Goal: Task Accomplishment & Management: Manage account settings

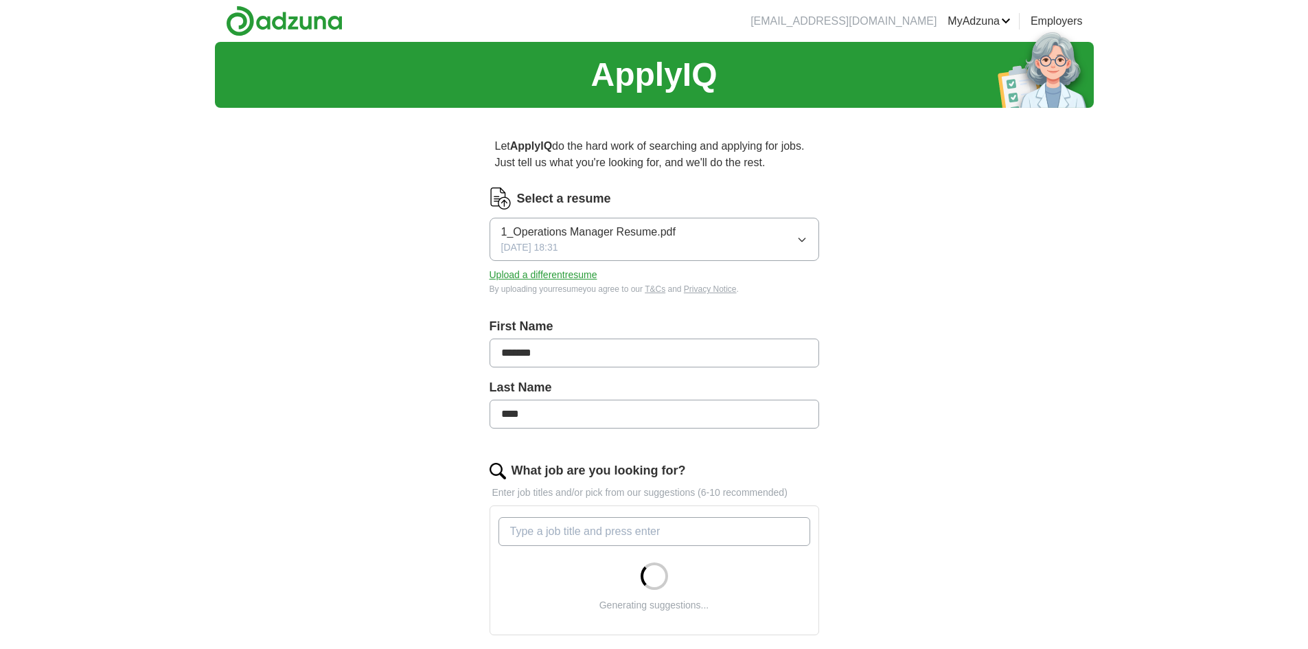
scroll to position [275, 0]
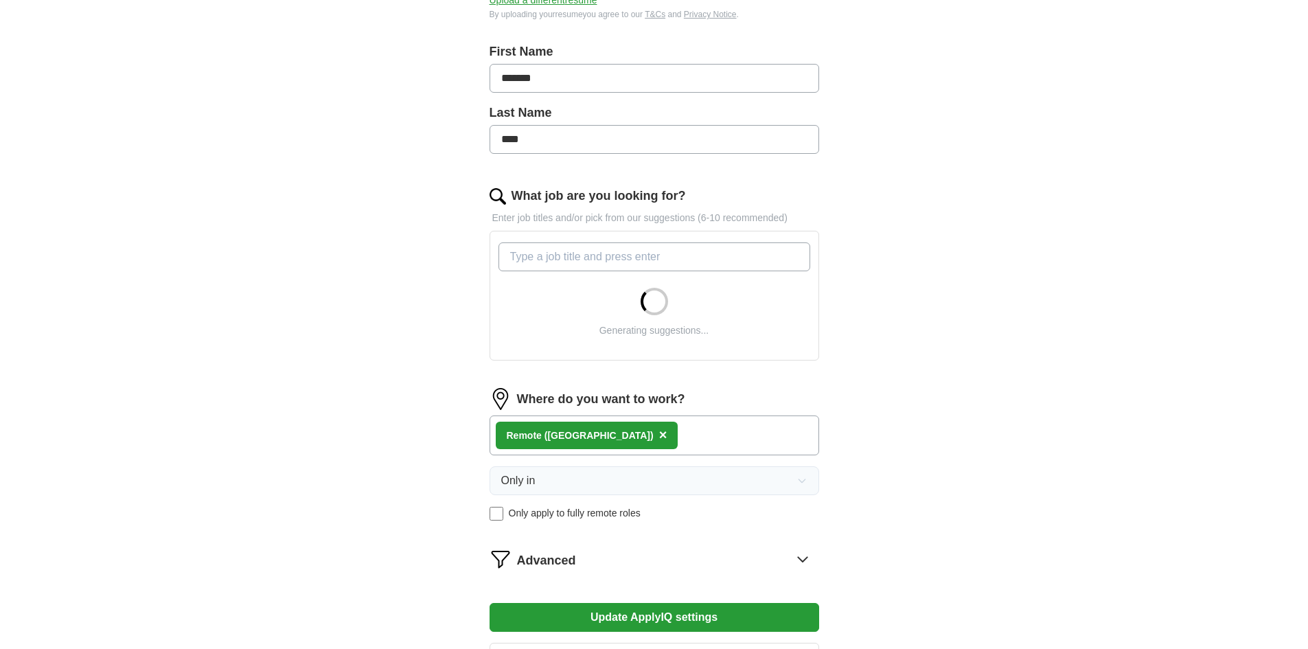
drag, startPoint x: 541, startPoint y: 256, endPoint x: 549, endPoint y: 256, distance: 7.6
click at [547, 260] on input "What job are you looking for?" at bounding box center [655, 256] width 312 height 29
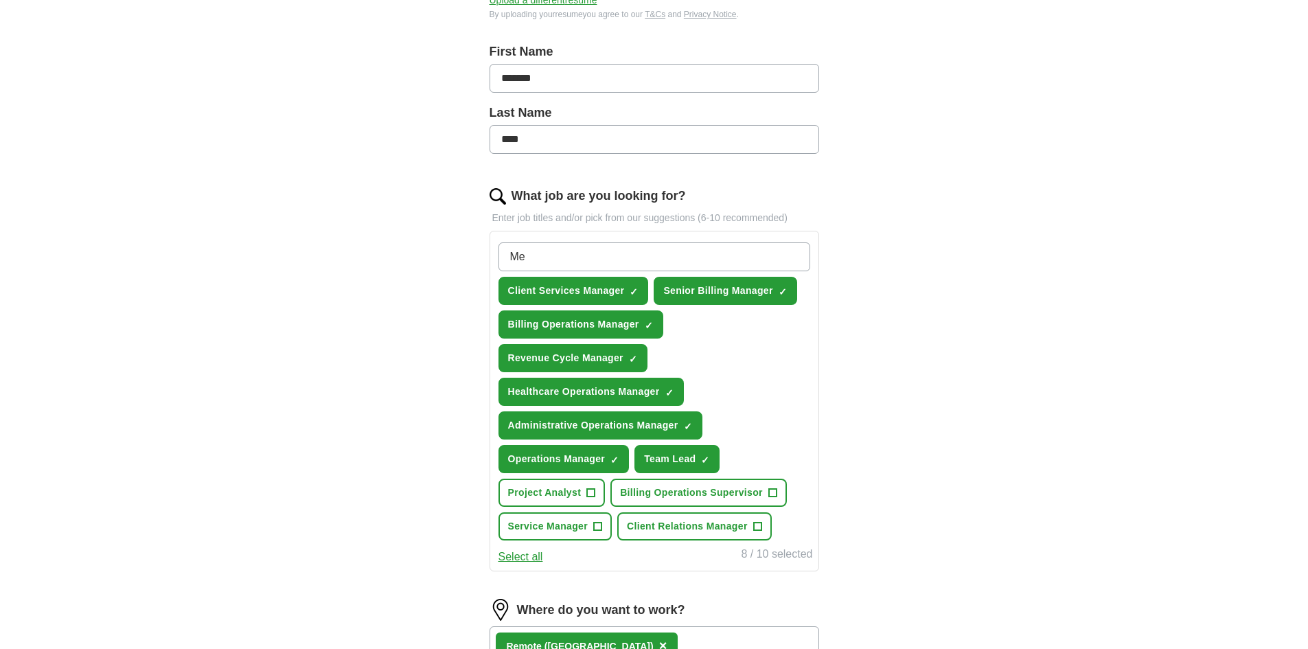
type input "M"
click at [774, 497] on span "+" at bounding box center [773, 493] width 8 height 11
click at [549, 253] on input "What job are you looking for?" at bounding box center [655, 256] width 312 height 29
type input "Medical Revenue Cycle Manager"
click at [963, 416] on div "ApplyIQ Let ApplyIQ do the hard work of searching and applying for jobs. Just t…" at bounding box center [654, 337] width 879 height 1140
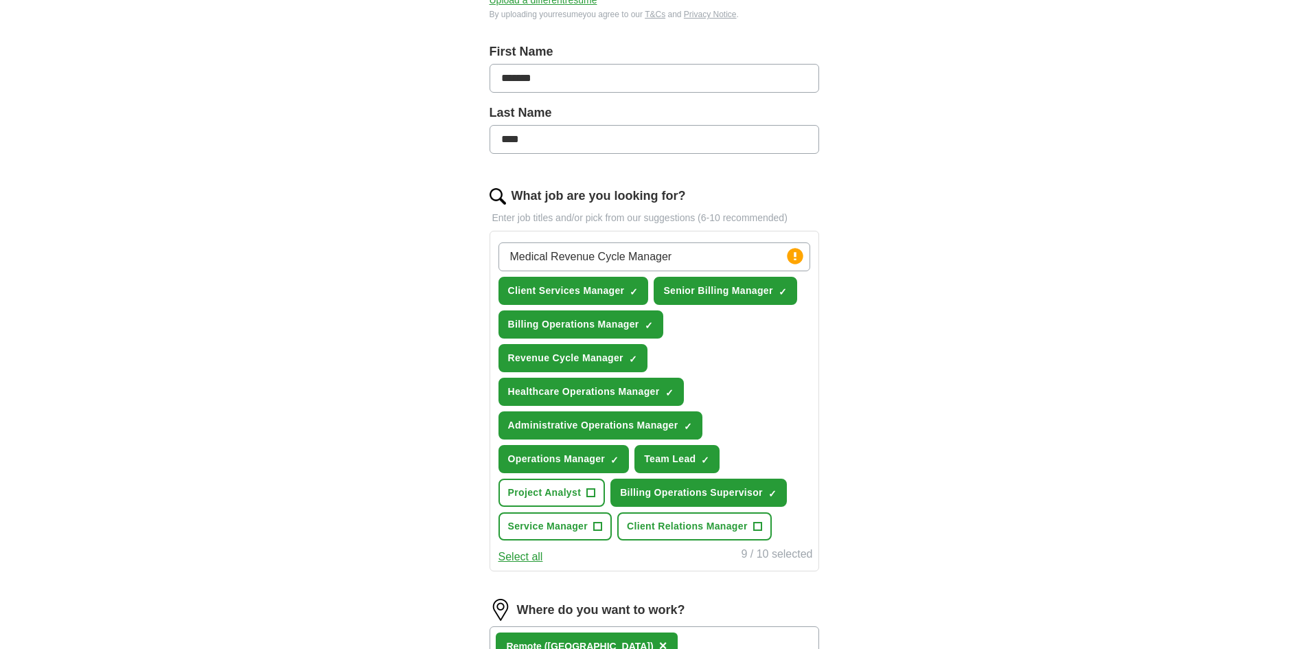
click at [725, 252] on input "Medical Revenue Cycle Manager" at bounding box center [655, 256] width 312 height 29
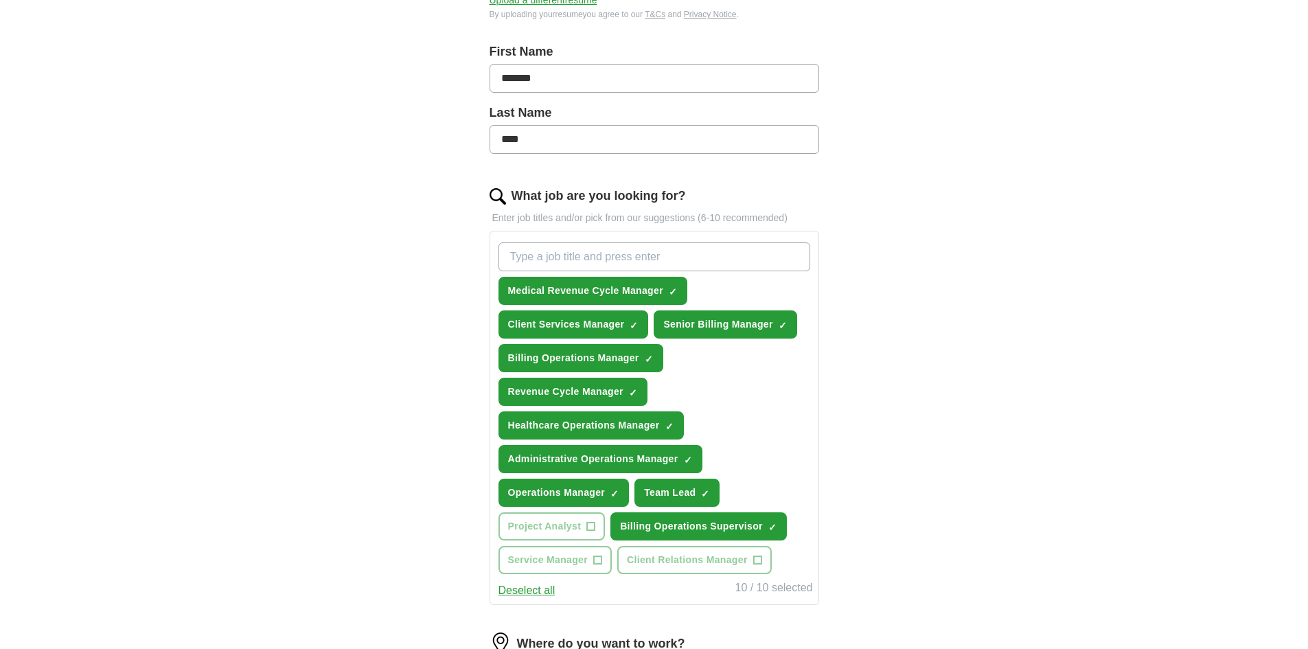
click at [528, 258] on input "What job are you looking for?" at bounding box center [655, 256] width 312 height 29
type input "charge entry"
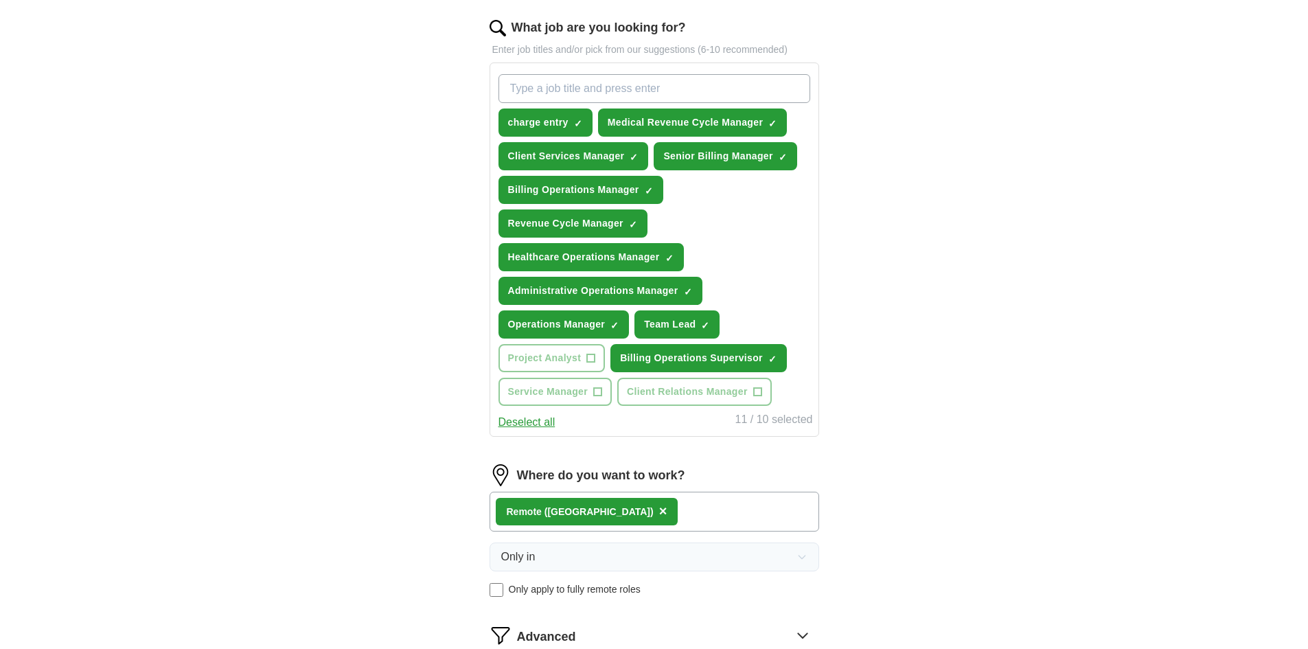
scroll to position [549, 0]
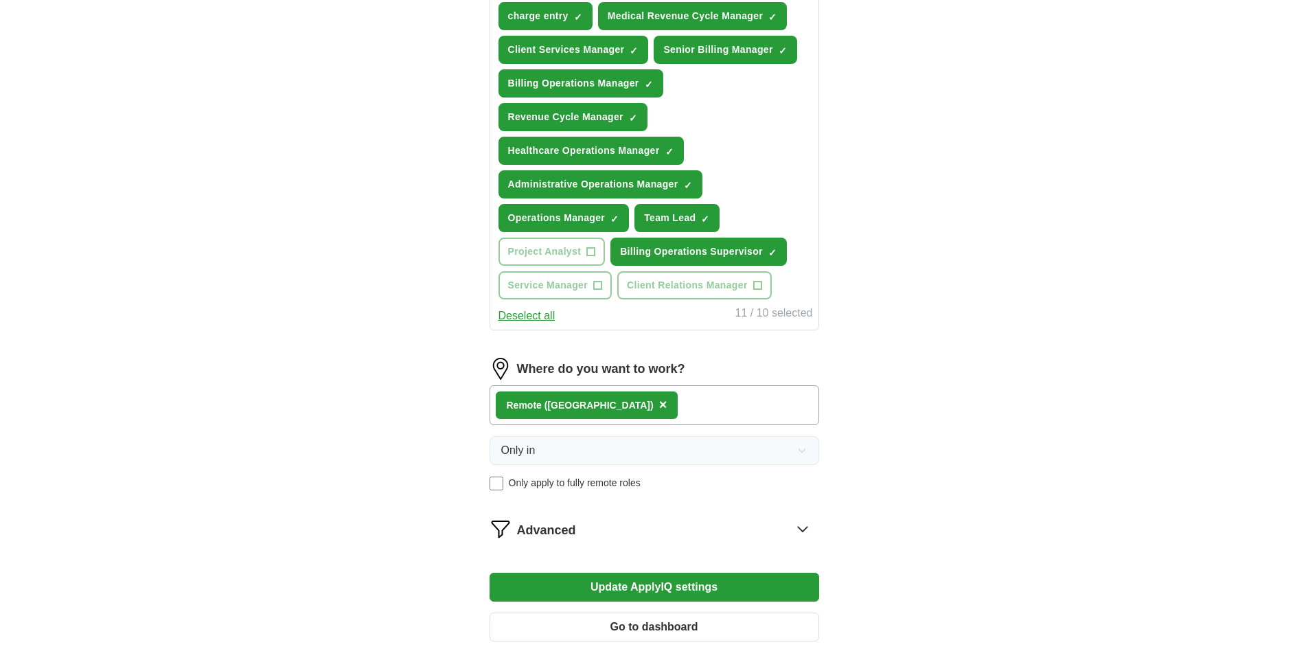
click at [701, 595] on button "Update ApplyIQ settings" at bounding box center [655, 587] width 330 height 29
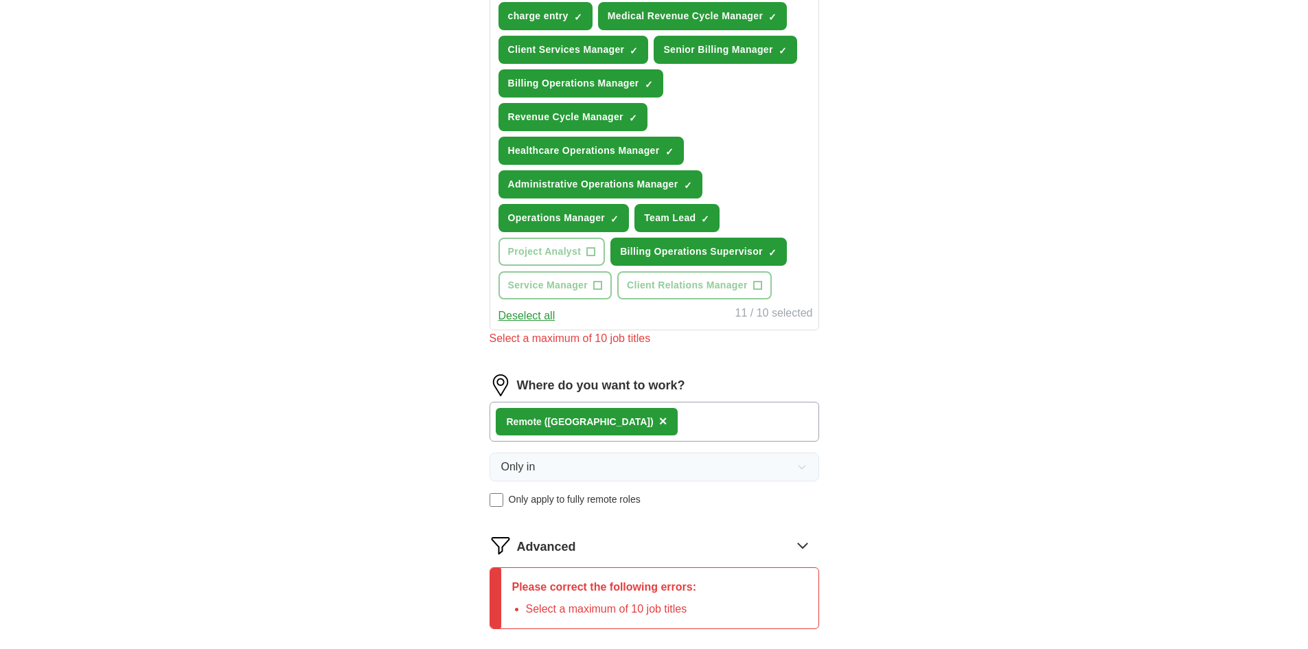
scroll to position [412, 0]
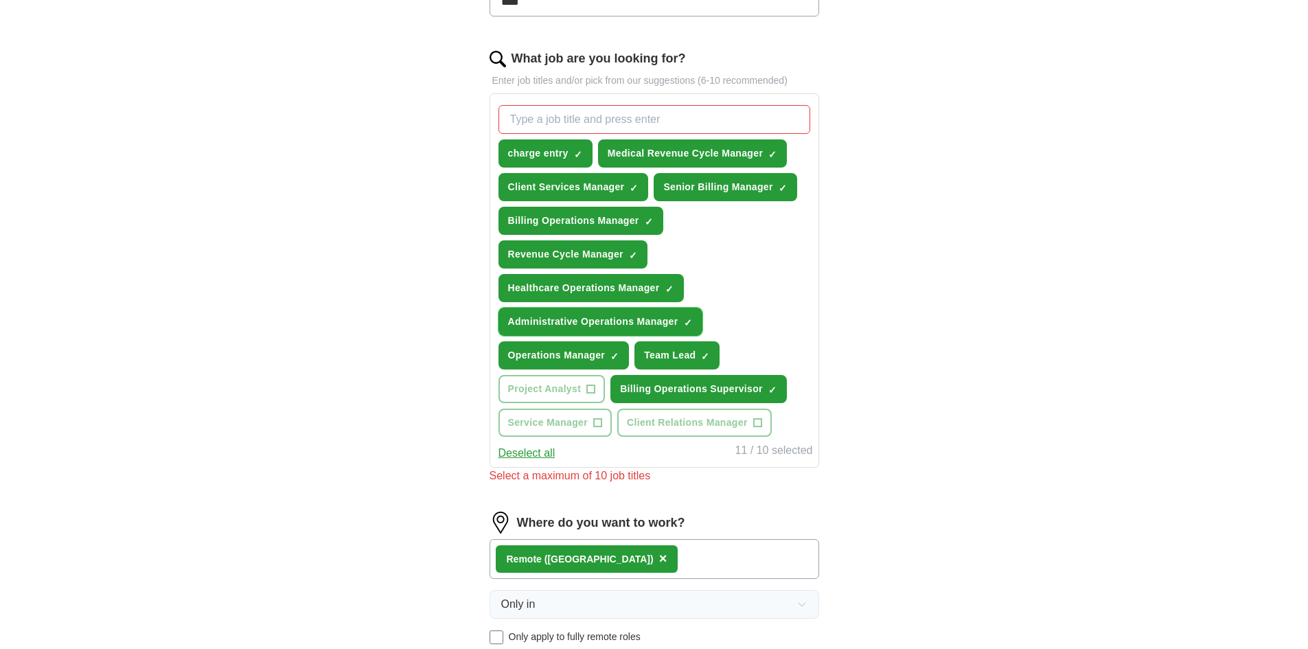
click at [0, 0] on span "×" at bounding box center [0, 0] width 0 height 0
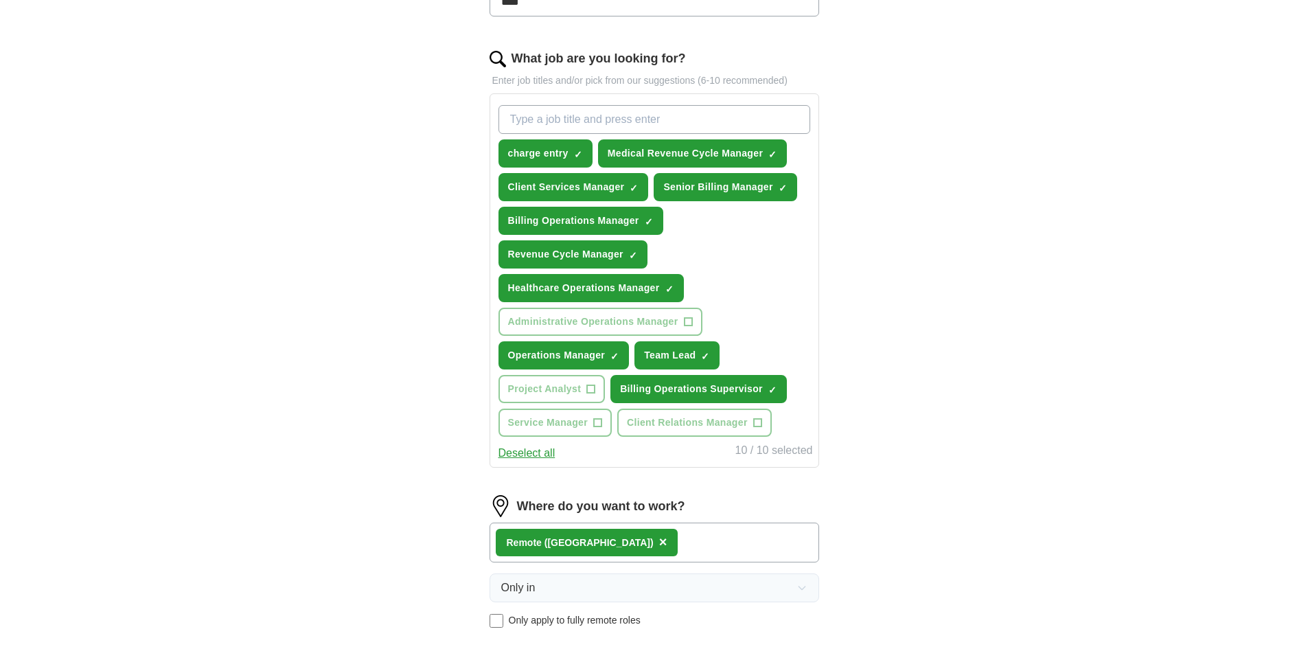
scroll to position [687, 0]
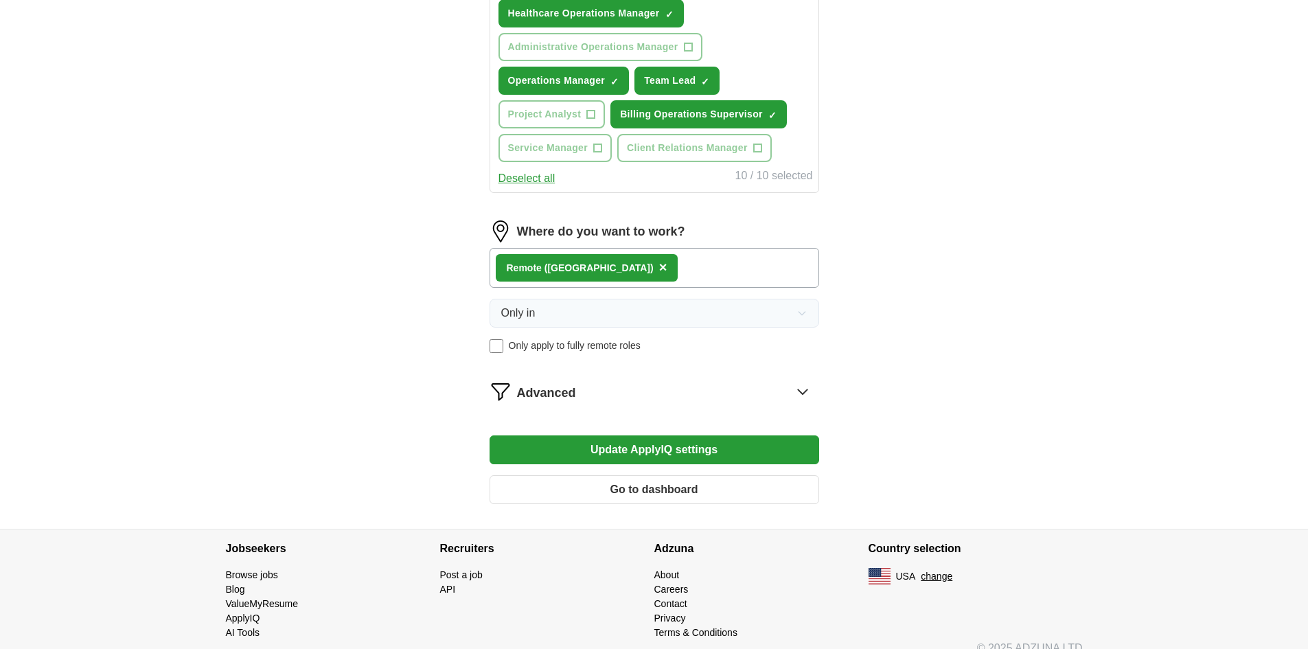
click at [611, 449] on button "Update ApplyIQ settings" at bounding box center [655, 449] width 330 height 29
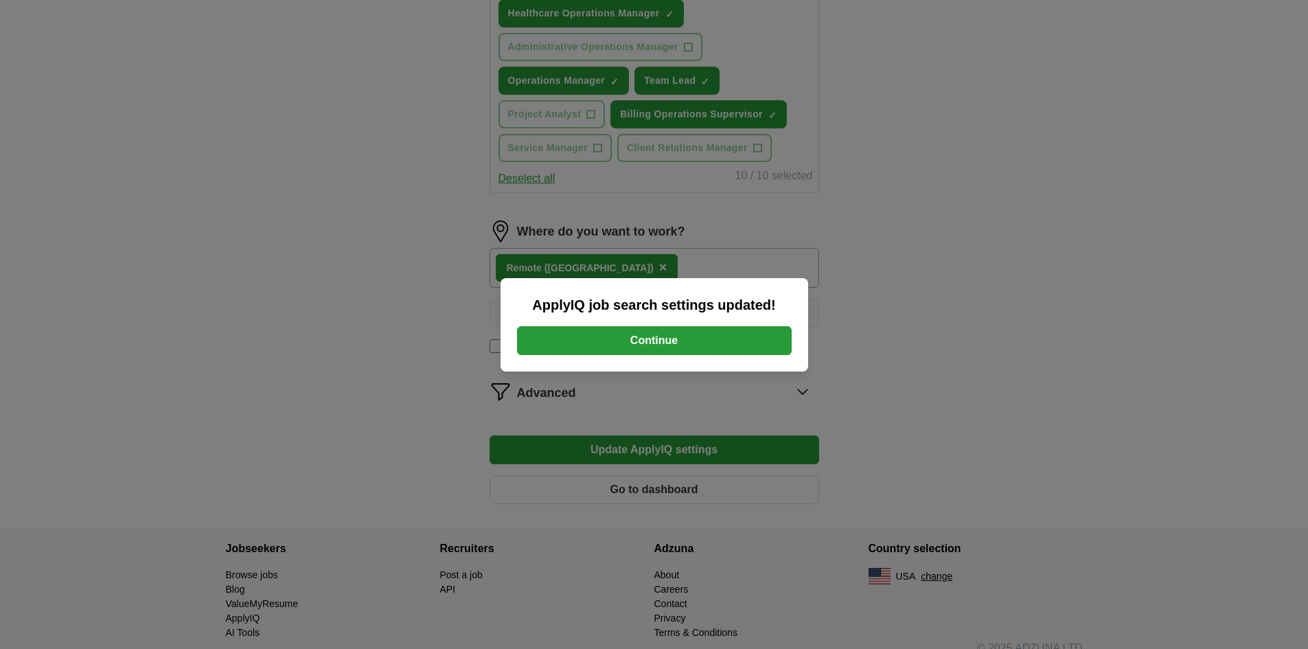
click at [659, 328] on button "Continue" at bounding box center [654, 340] width 275 height 29
